Goal: Task Accomplishment & Management: Use online tool/utility

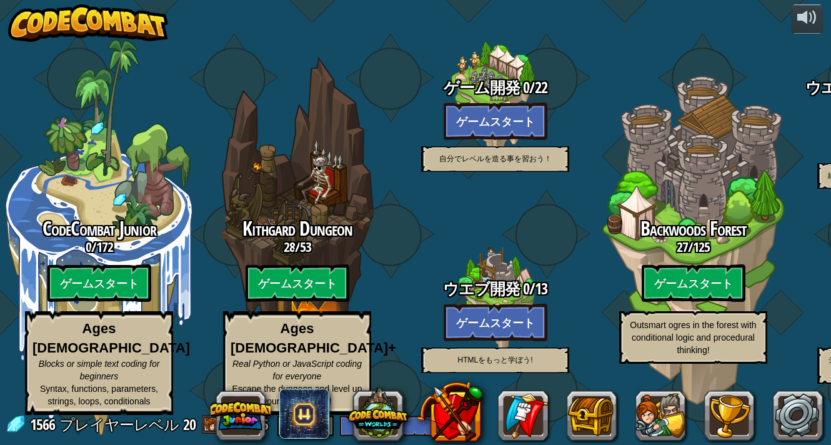
select select "ja"
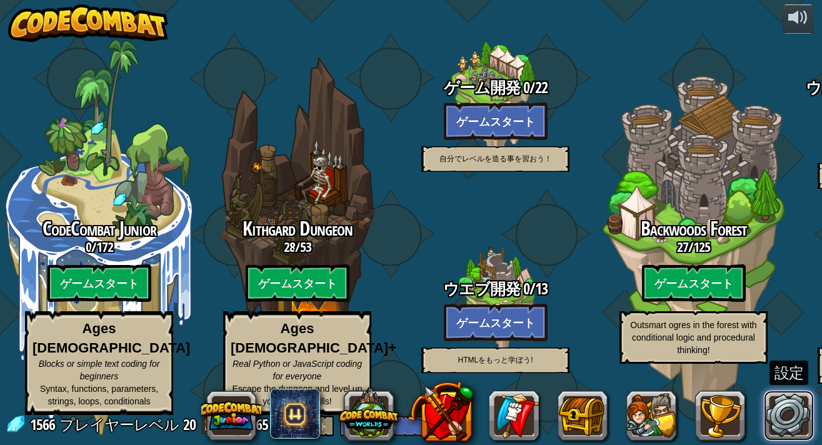
click at [792, 424] on link at bounding box center [789, 416] width 50 height 50
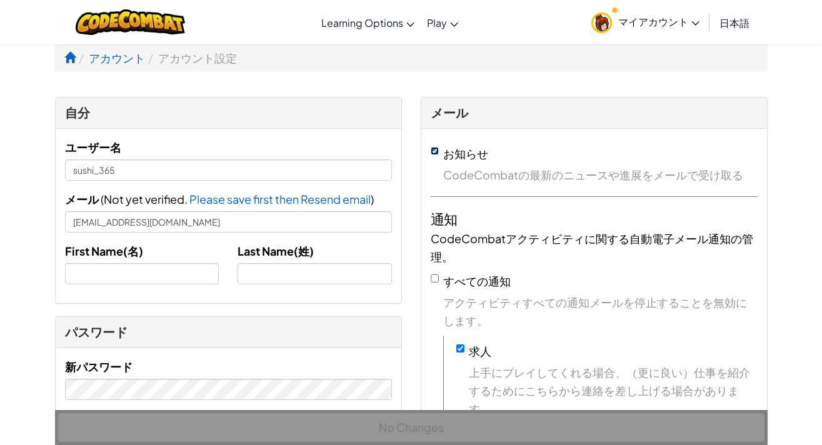
click at [432, 152] on input "お知らせ" at bounding box center [435, 151] width 8 height 8
checkbox input "false"
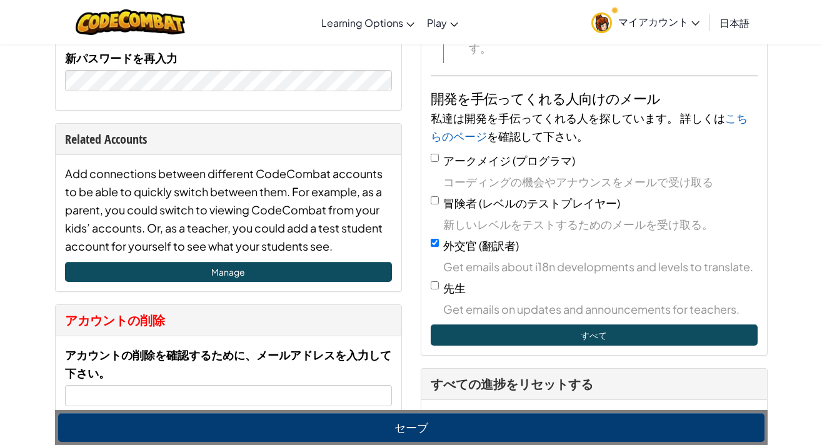
scroll to position [354, 0]
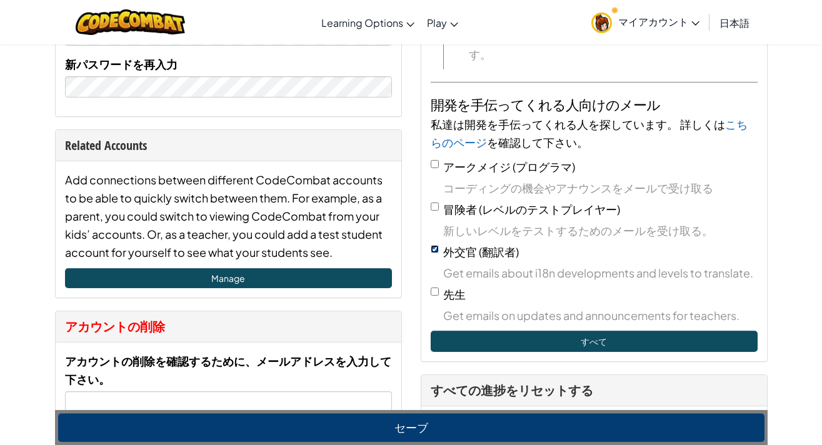
click at [435, 245] on input "外交官 (翻訳者)" at bounding box center [435, 249] width 8 height 8
checkbox input "false"
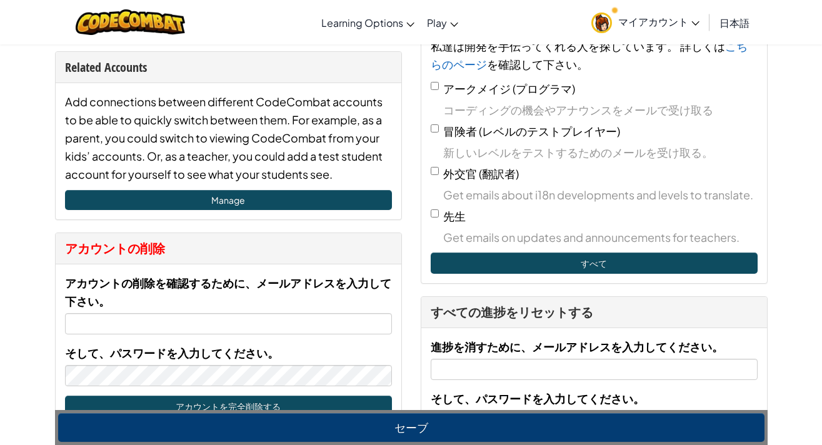
scroll to position [437, 0]
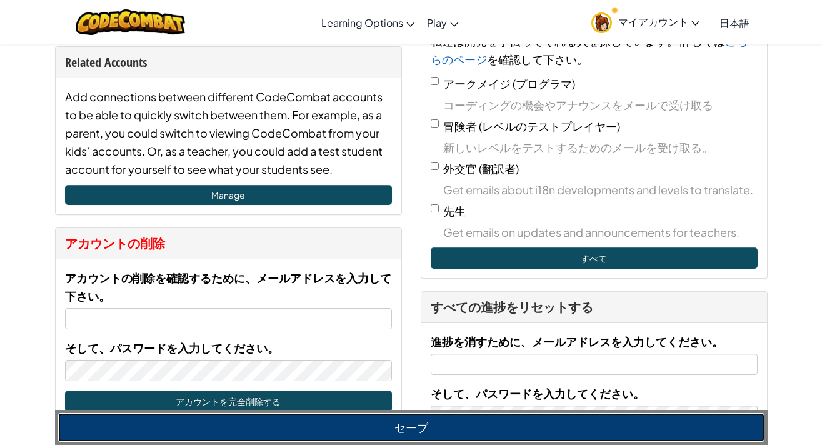
click at [383, 418] on button "セーブ" at bounding box center [411, 427] width 706 height 29
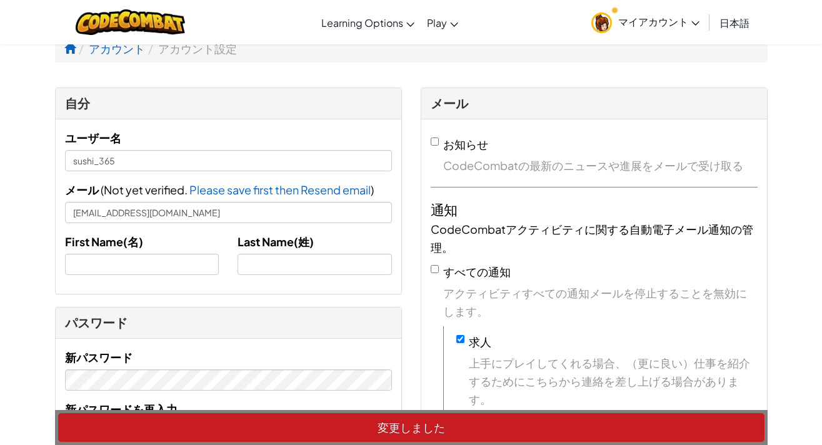
scroll to position [0, 0]
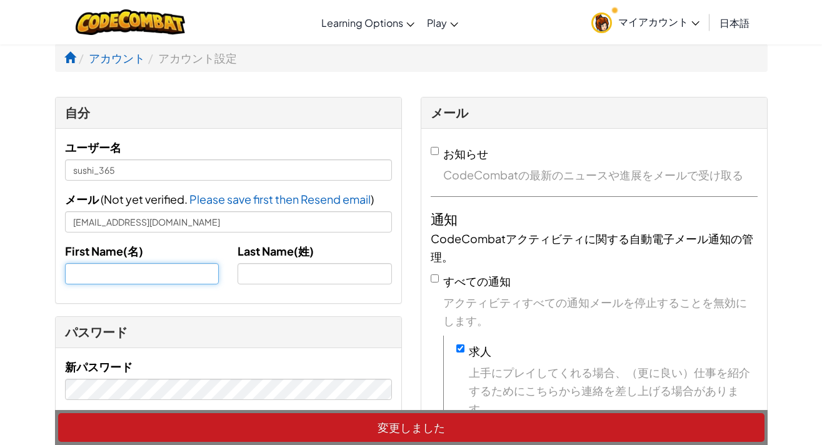
click at [173, 278] on input "text" at bounding box center [142, 273] width 154 height 21
type input "T"
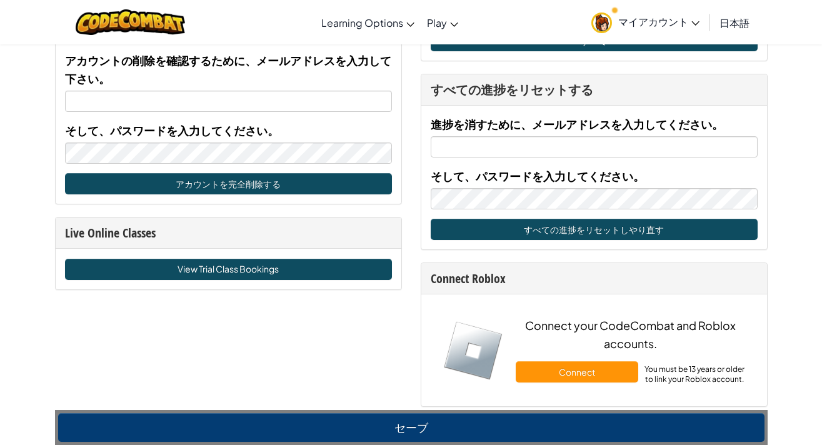
scroll to position [708, 0]
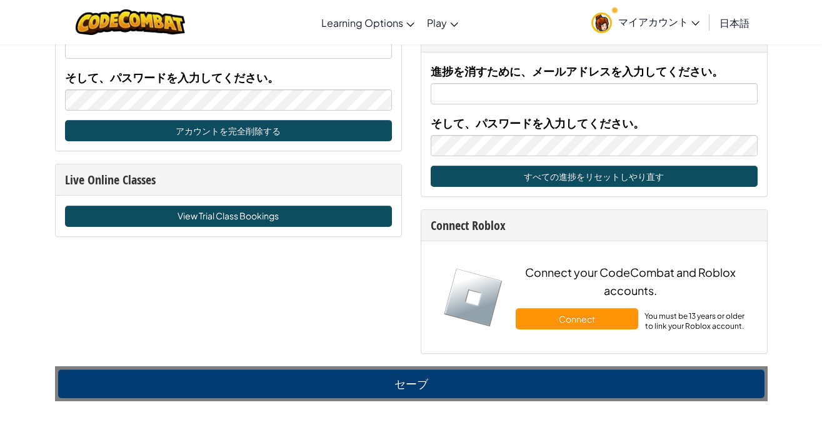
type input "K"
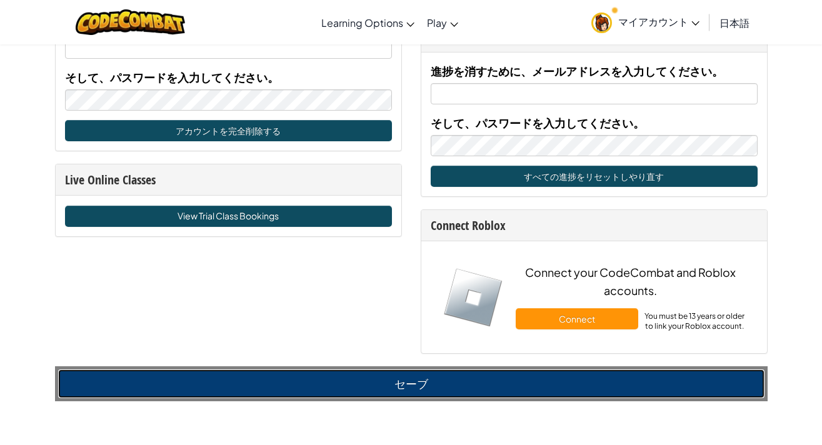
click at [404, 379] on button "セーブ" at bounding box center [411, 383] width 706 height 29
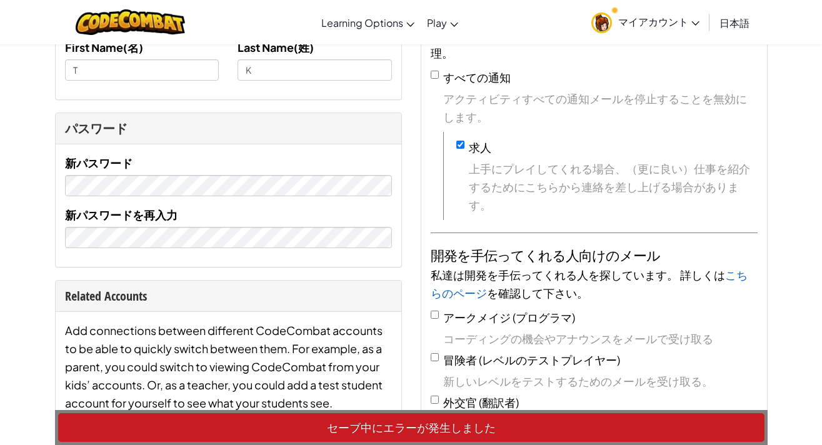
scroll to position [208, 0]
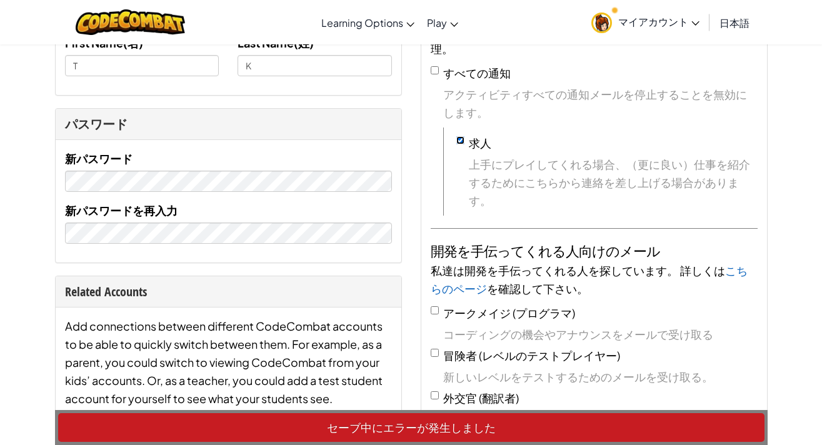
click at [463, 137] on input "求人" at bounding box center [460, 140] width 8 height 8
checkbox input "false"
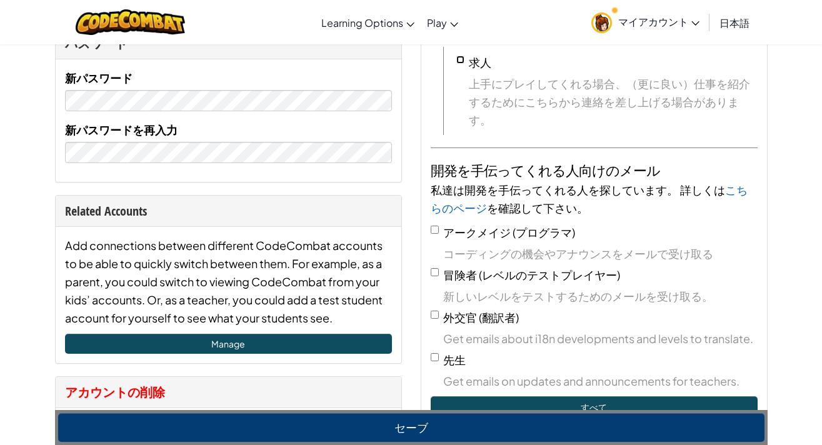
scroll to position [312, 0]
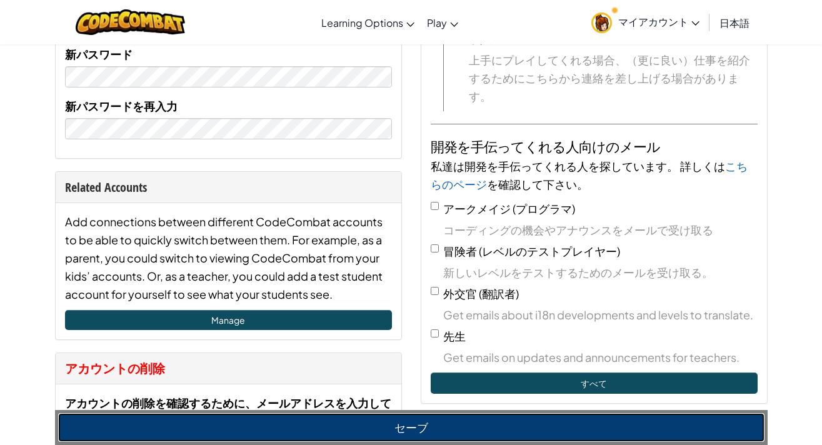
click at [402, 433] on button "セーブ" at bounding box center [411, 427] width 706 height 29
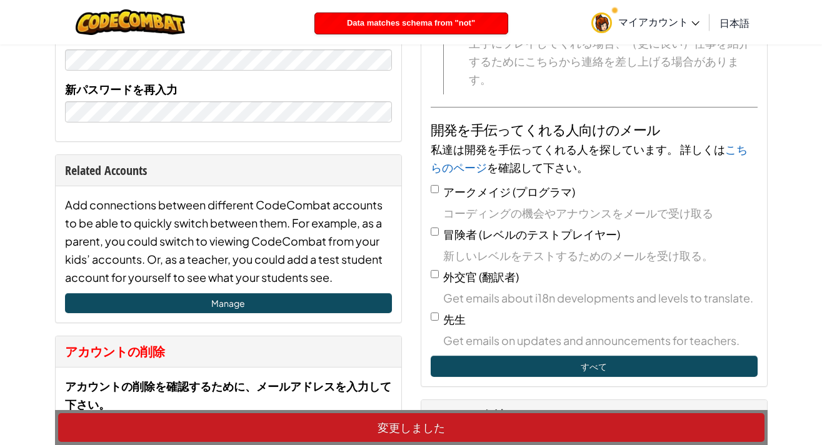
scroll to position [333, 0]
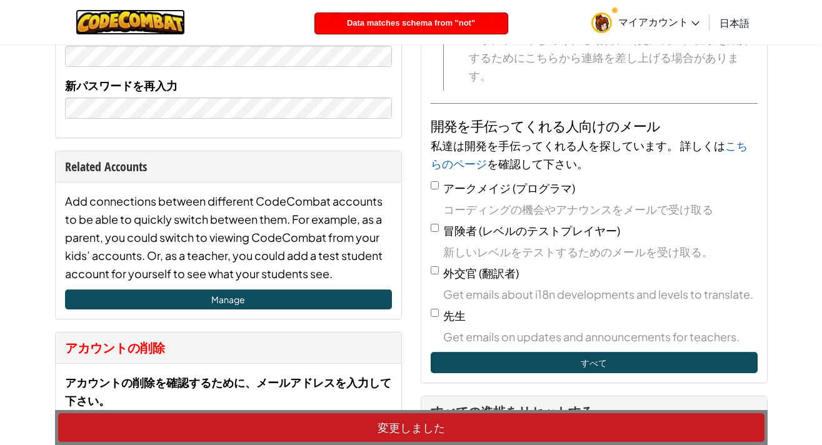
click at [102, 10] on img at bounding box center [130, 22] width 109 height 26
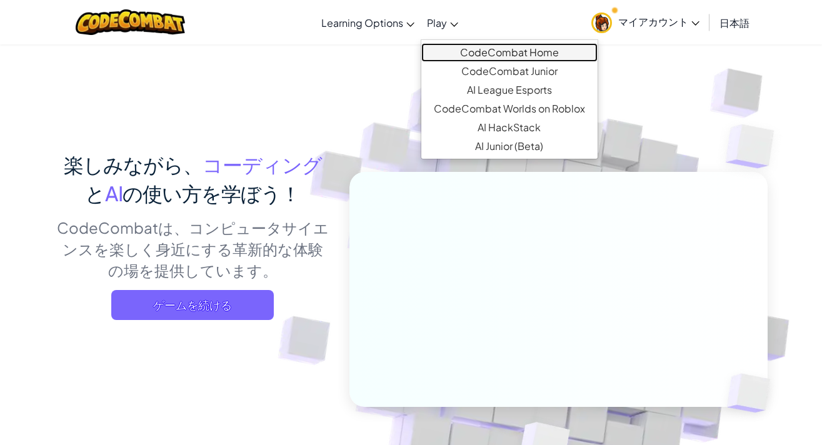
click at [477, 52] on link "CodeCombat Home" at bounding box center [509, 52] width 176 height 19
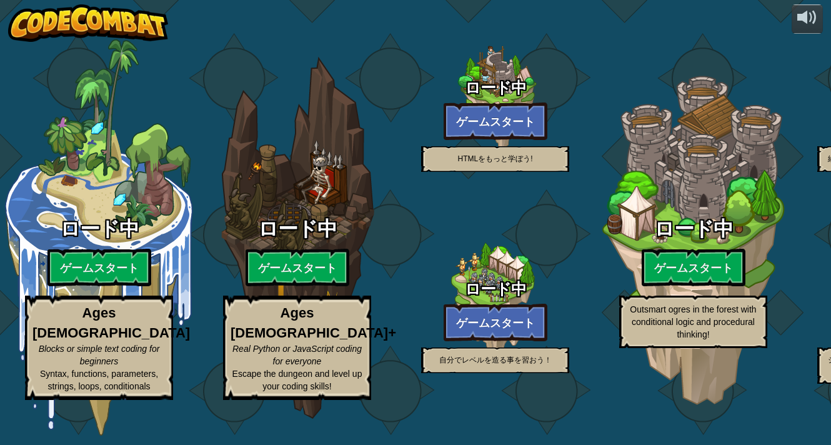
select select "ja"
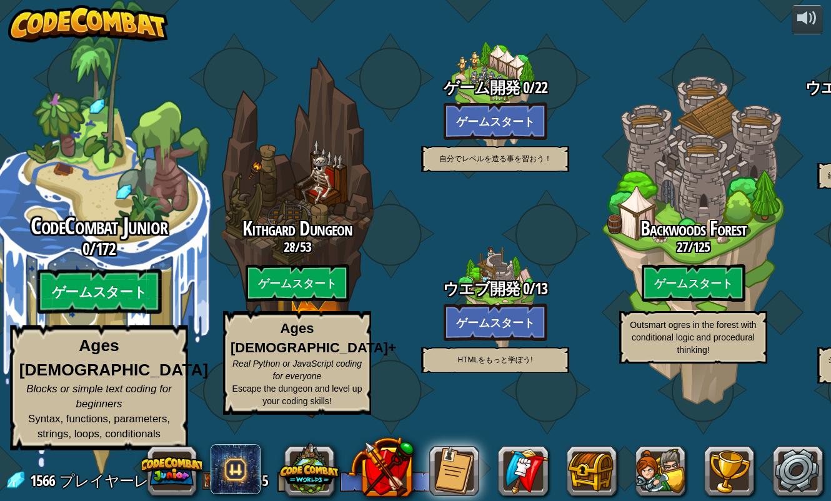
click at [97, 314] on btn "ゲームスタート" at bounding box center [99, 291] width 124 height 45
select select "ja"
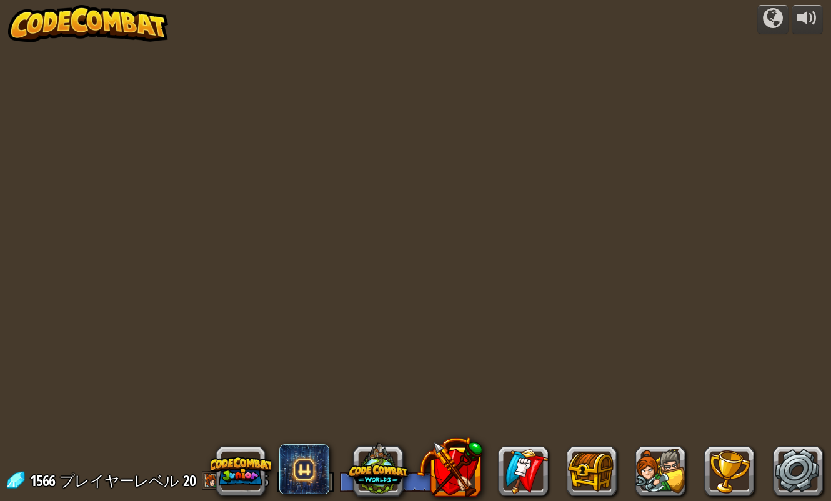
select select "ja"
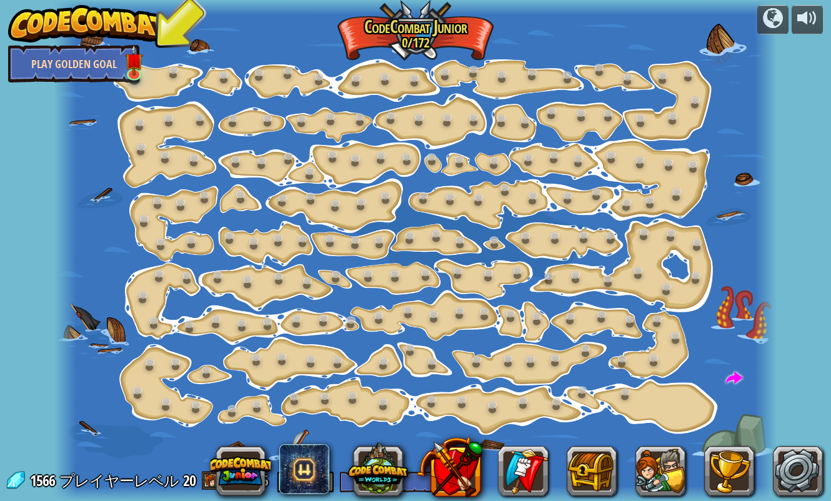
click at [77, 62] on link "Play Golden Goal" at bounding box center [73, 63] width 131 height 37
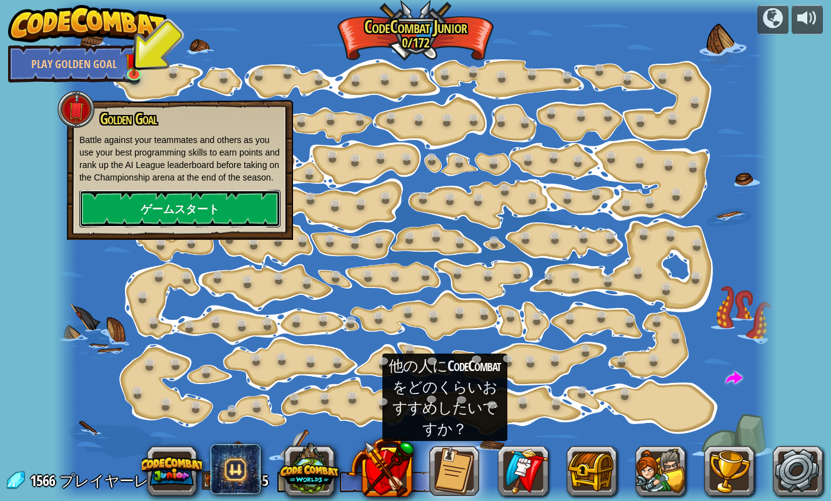
click at [181, 209] on link "ゲームスタート" at bounding box center [179, 208] width 201 height 37
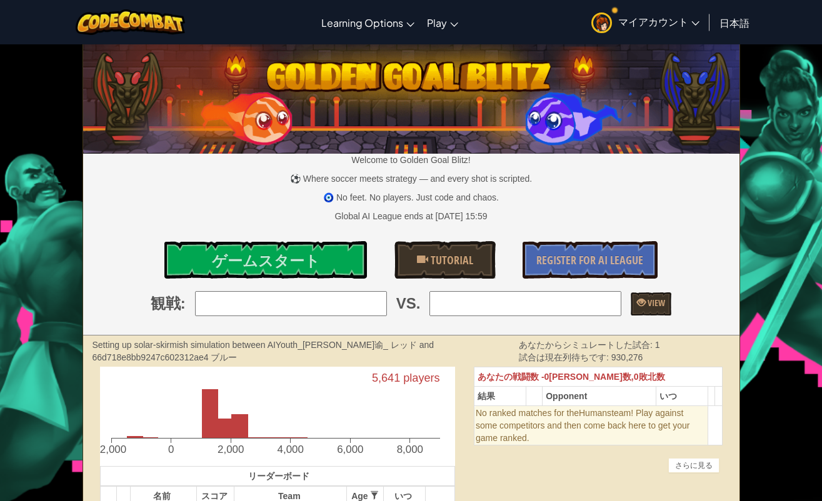
click at [330, 304] on input "search" at bounding box center [291, 303] width 192 height 25
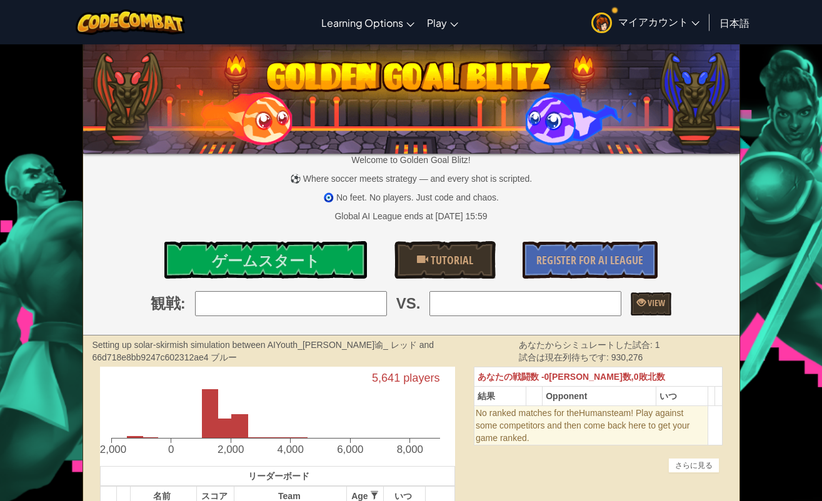
drag, startPoint x: 729, startPoint y: 196, endPoint x: 716, endPoint y: 187, distance: 14.9
click at [729, 196] on p "🧿 No feet. No players. Just code and chaos." at bounding box center [411, 197] width 656 height 12
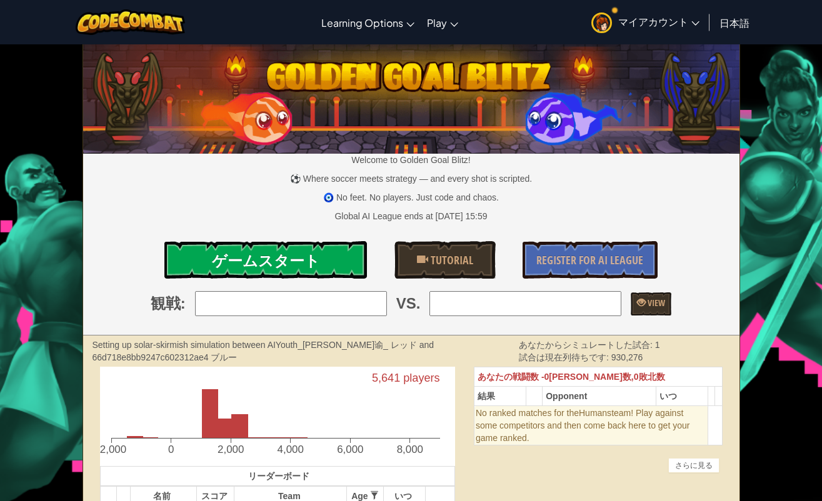
click at [275, 267] on span "ゲームスタート" at bounding box center [266, 261] width 108 height 20
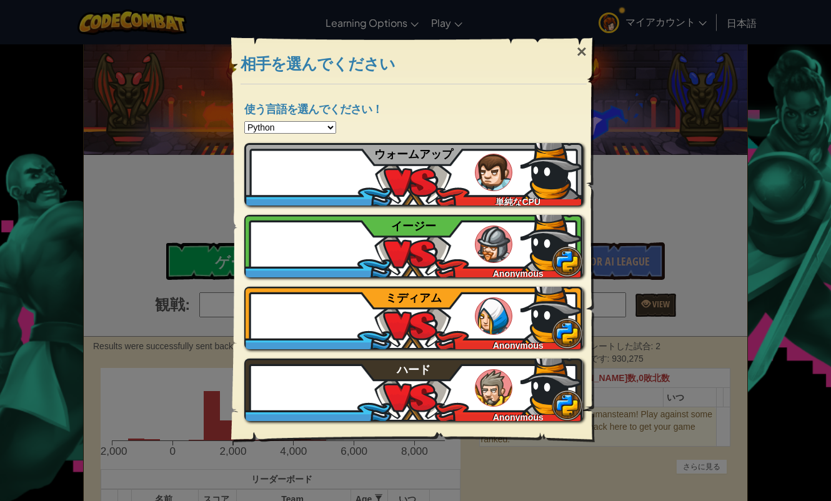
click at [329, 128] on select "Python JavaScript CoffeeScript Lua C++ Java (Experimental)" at bounding box center [290, 127] width 92 height 12
click at [331, 127] on select "Python JavaScript CoffeeScript Lua C++ Java (Experimental)" at bounding box center [290, 127] width 92 height 12
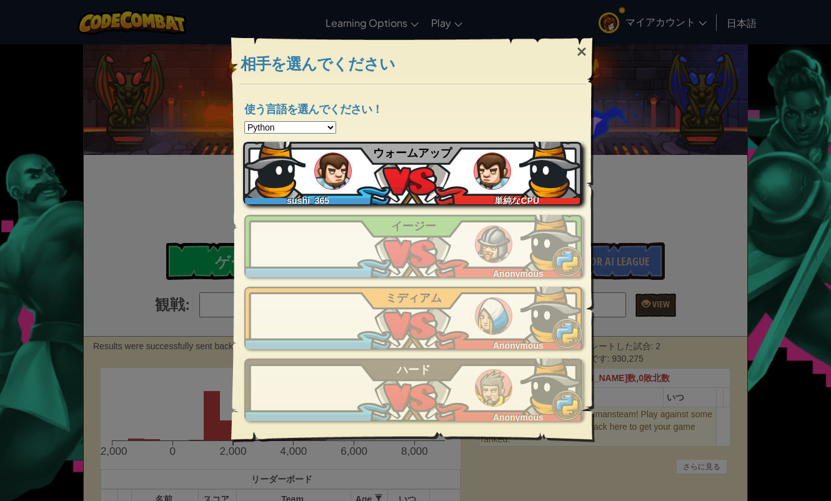
click at [403, 183] on div "sushi_365 単純なCPU ウォームアップ" at bounding box center [412, 173] width 339 height 62
